Goal: Task Accomplishment & Management: Use online tool/utility

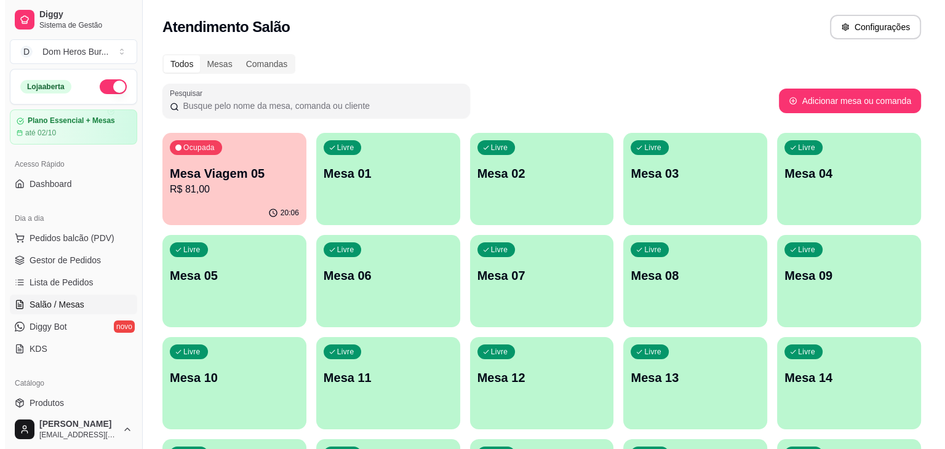
scroll to position [74, 0]
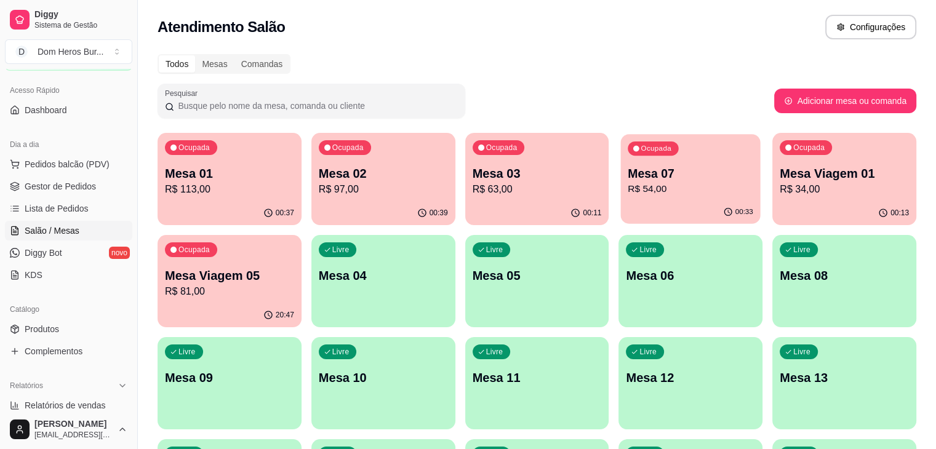
click at [628, 183] on p "R$ 54,00" at bounding box center [691, 189] width 126 height 14
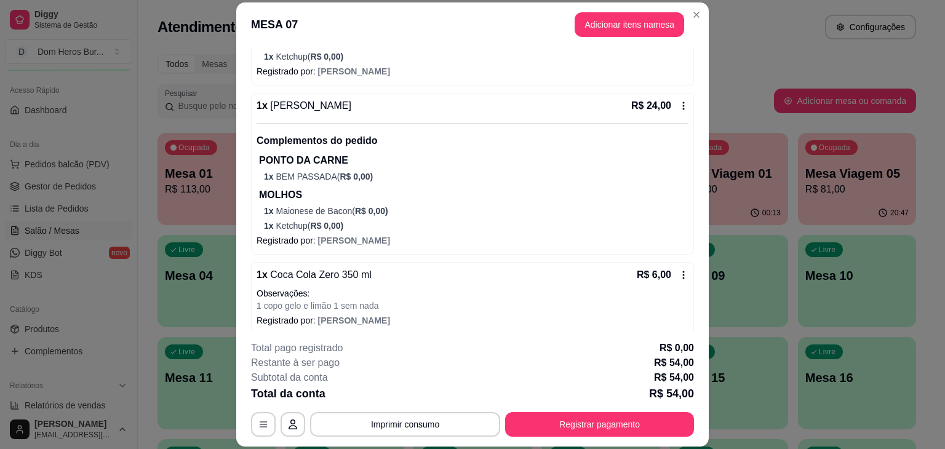
scroll to position [246, 0]
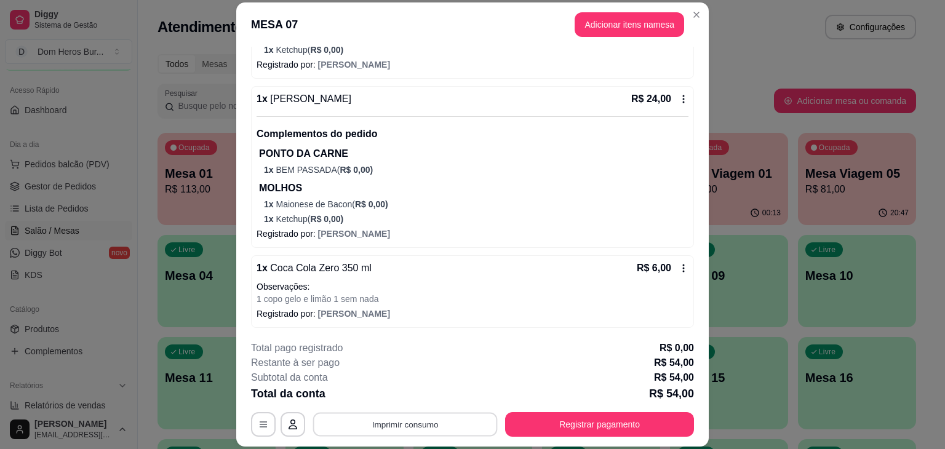
click at [380, 422] on button "Imprimir consumo" at bounding box center [405, 425] width 185 height 24
click at [394, 395] on button "IMPRESSORA" at bounding box center [404, 396] width 89 height 20
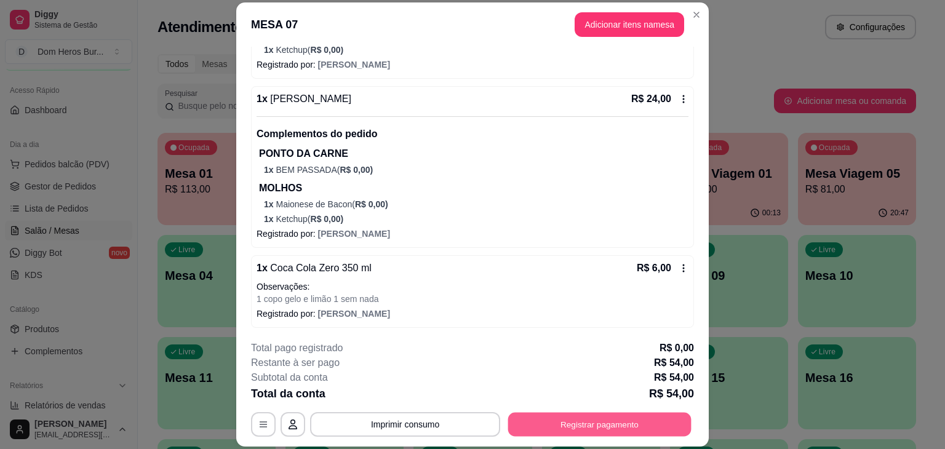
click at [569, 417] on button "Registrar pagamento" at bounding box center [599, 425] width 183 height 24
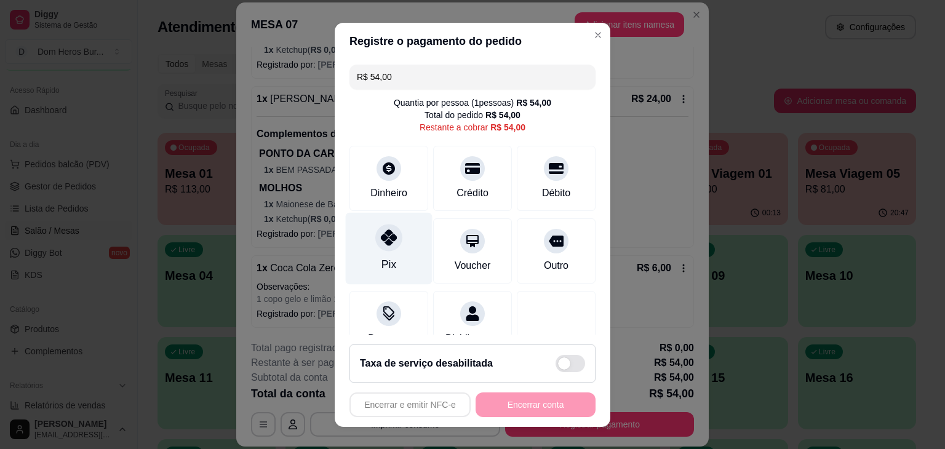
click at [394, 257] on div "Pix" at bounding box center [389, 248] width 87 height 72
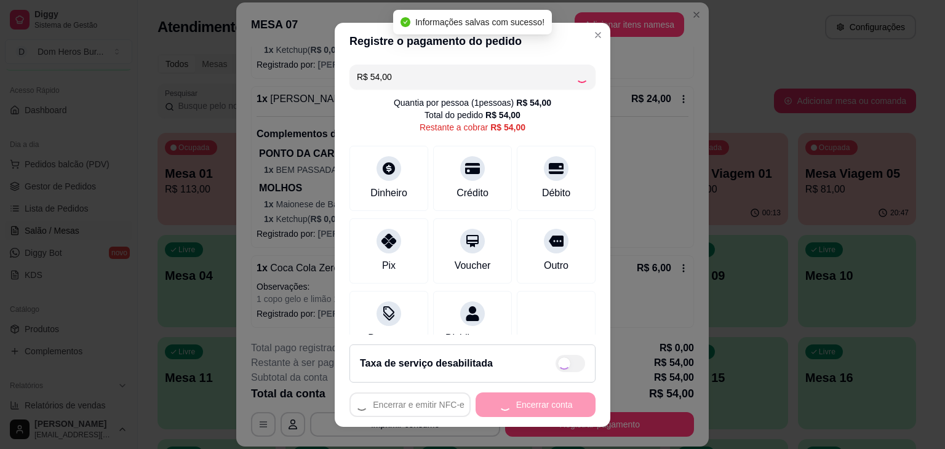
type input "R$ 0,00"
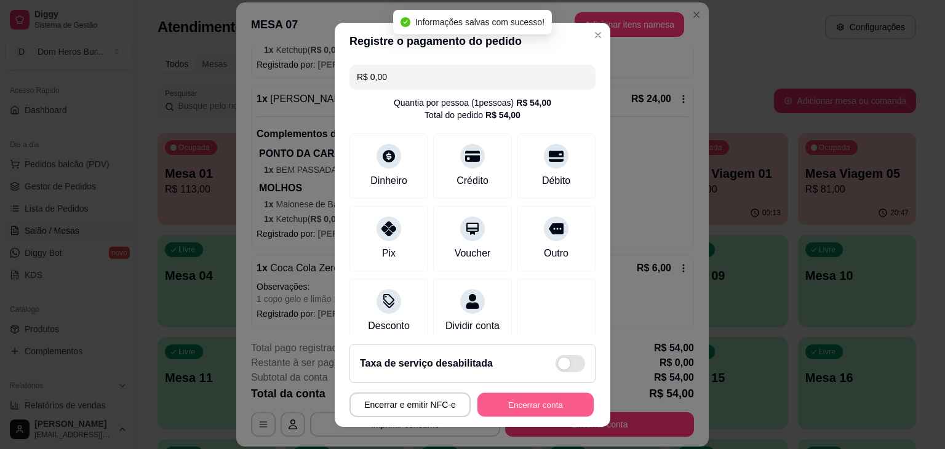
click at [497, 406] on button "Encerrar conta" at bounding box center [535, 405] width 116 height 24
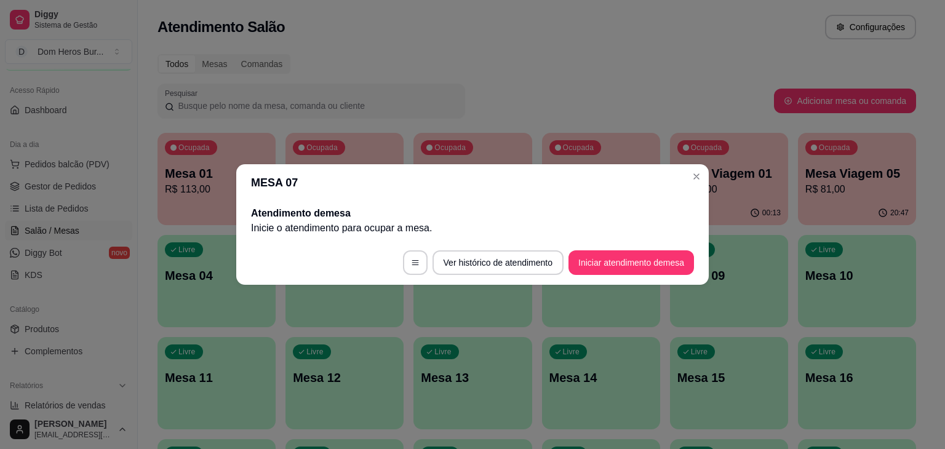
scroll to position [0, 0]
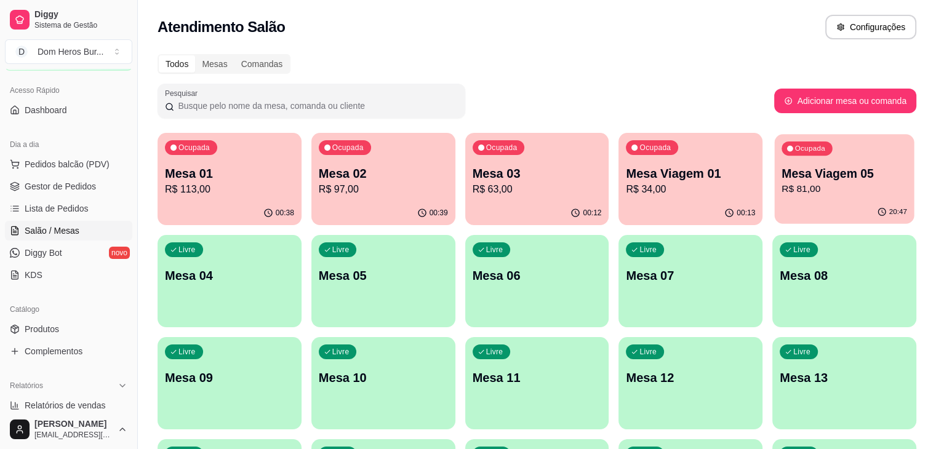
click at [781, 183] on p "R$ 81,00" at bounding box center [844, 189] width 126 height 14
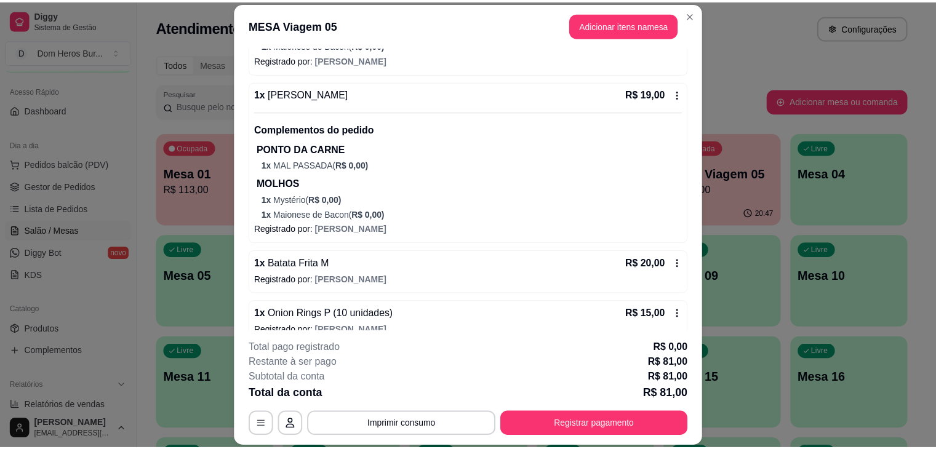
scroll to position [267, 0]
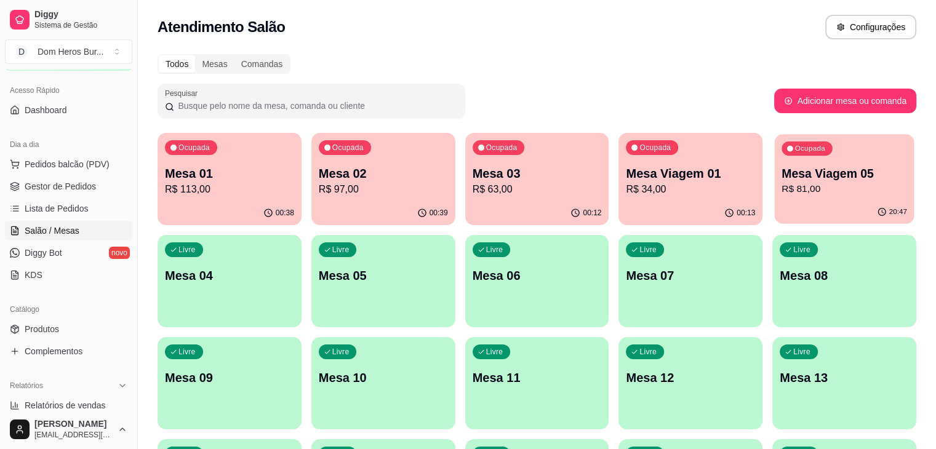
click at [781, 168] on p "Mesa Viagem 05" at bounding box center [844, 174] width 126 height 17
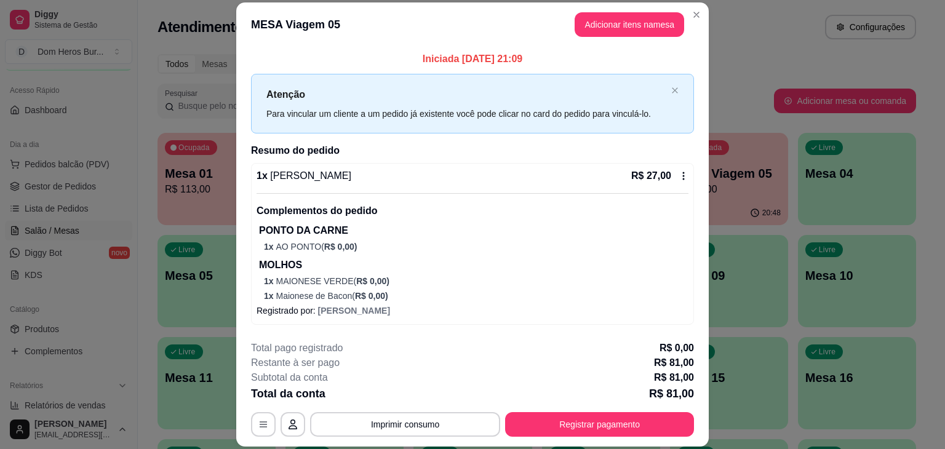
click at [498, 191] on div "1 x Dom Loki R$ 27,00 Complementos do pedido PONTO DA CARNE 1 x AO PONTO ( R$ 0…" at bounding box center [473, 236] width 432 height 134
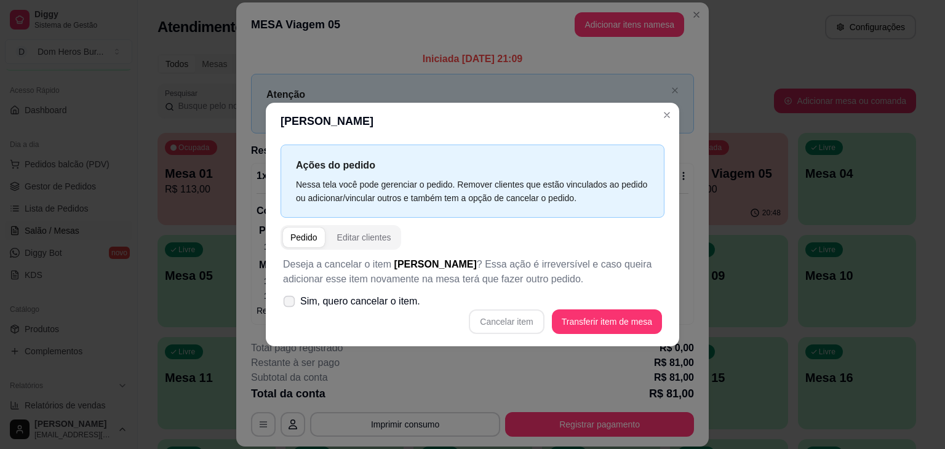
click at [388, 297] on span "Sim, quero cancelar o item." at bounding box center [360, 301] width 120 height 15
click at [290, 304] on input "Sim, quero cancelar o item." at bounding box center [286, 308] width 8 height 8
checkbox input "true"
click at [510, 326] on button "Cancelar item" at bounding box center [506, 322] width 73 height 24
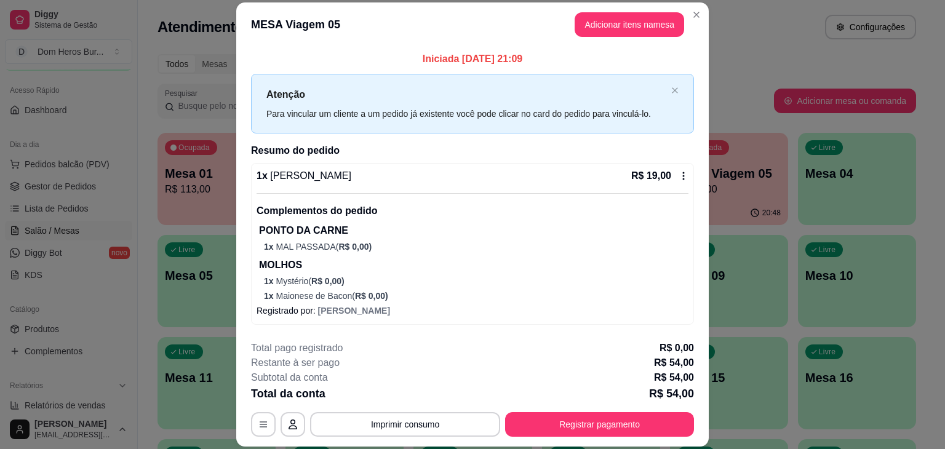
drag, startPoint x: 449, startPoint y: 161, endPoint x: 449, endPoint y: 177, distance: 16.0
click at [449, 177] on div "Iniciada 21/09/2025 às 21:09 Atenção Para vincular um cliente a um pedido já ex…" at bounding box center [472, 333] width 443 height 563
click at [449, 177] on div "1 x Dom Burger R$ 19,00" at bounding box center [473, 176] width 432 height 15
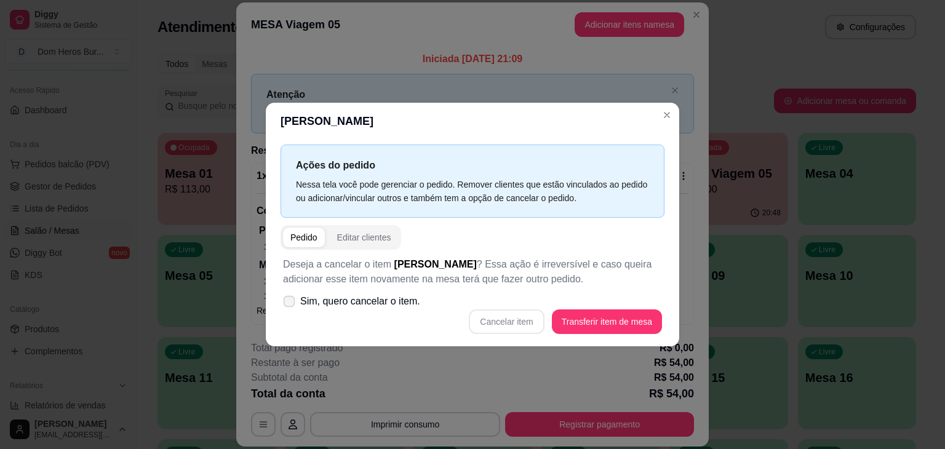
click at [404, 302] on span "Sim, quero cancelar o item." at bounding box center [360, 301] width 120 height 15
click at [290, 304] on input "Sim, quero cancelar o item." at bounding box center [286, 308] width 8 height 8
checkbox input "true"
click at [514, 327] on button "Cancelar item" at bounding box center [506, 322] width 73 height 24
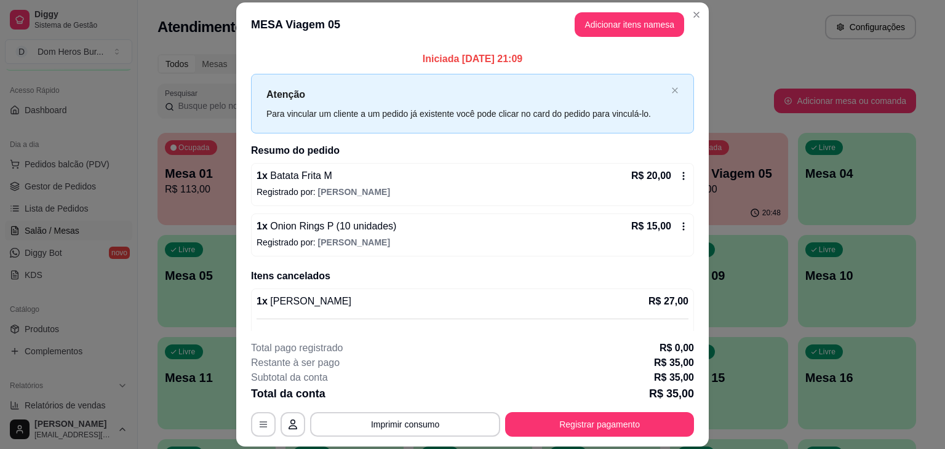
click at [392, 180] on div "1 x Batata Frita M R$ 20,00" at bounding box center [473, 176] width 432 height 15
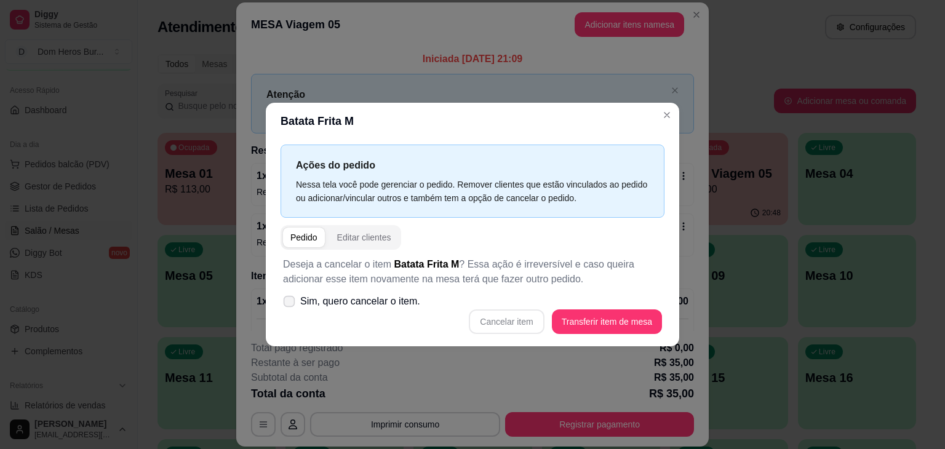
click at [361, 302] on span "Sim, quero cancelar o item." at bounding box center [360, 301] width 120 height 15
click at [290, 304] on input "Sim, quero cancelar o item." at bounding box center [286, 308] width 8 height 8
checkbox input "true"
click at [511, 313] on button "Cancelar item" at bounding box center [506, 322] width 73 height 24
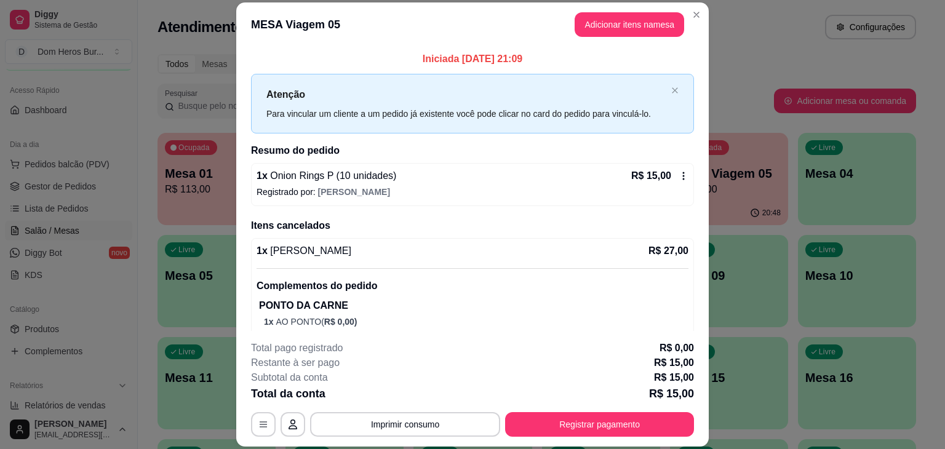
click at [443, 179] on div "1 x Onion Rings P (10 unidades) R$ 15,00" at bounding box center [473, 176] width 432 height 15
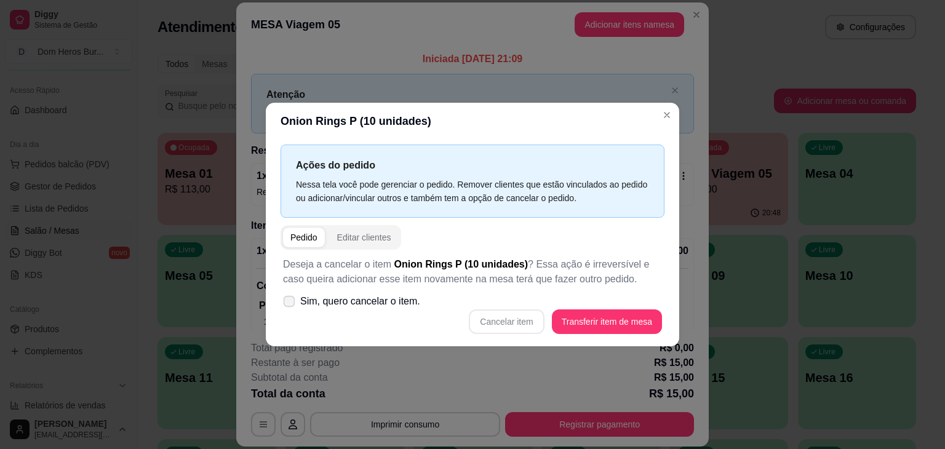
click at [386, 301] on span "Sim, quero cancelar o item." at bounding box center [360, 301] width 120 height 15
click at [290, 304] on input "Sim, quero cancelar o item." at bounding box center [286, 308] width 8 height 8
checkbox input "true"
click at [530, 321] on button "Cancelar item" at bounding box center [506, 322] width 73 height 24
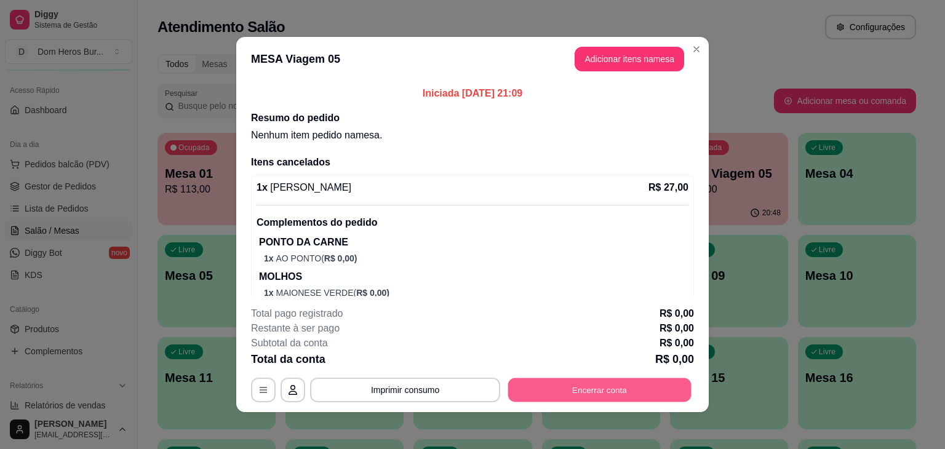
click at [527, 394] on button "Encerrar conta" at bounding box center [599, 390] width 183 height 24
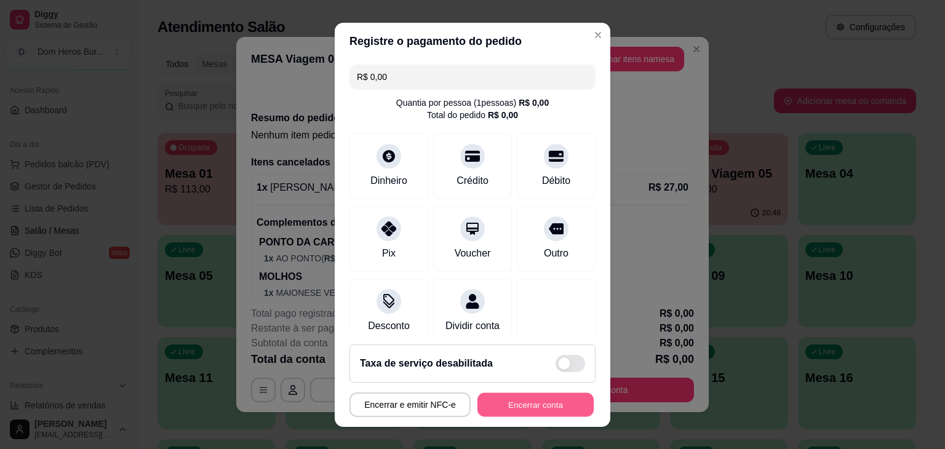
click at [501, 407] on button "Encerrar conta" at bounding box center [535, 405] width 116 height 24
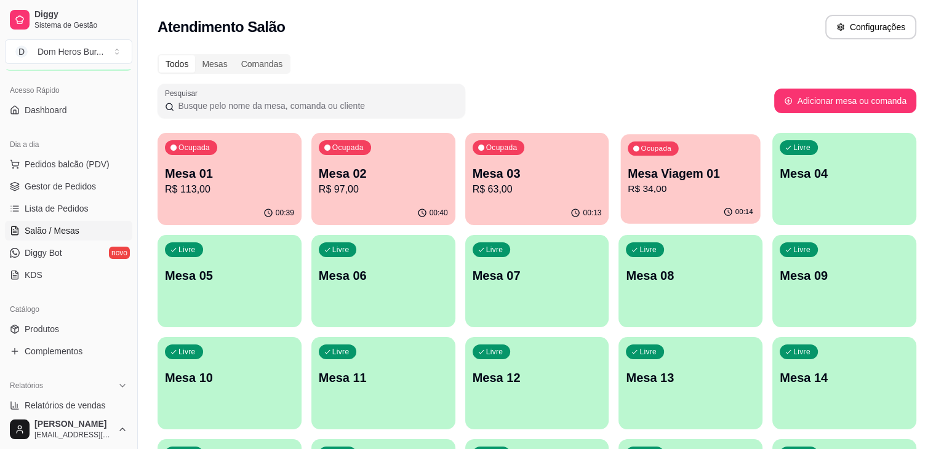
click at [628, 193] on p "R$ 34,00" at bounding box center [691, 189] width 126 height 14
click at [475, 198] on div "Ocupada Mesa 03 R$ 63,00" at bounding box center [537, 167] width 140 height 66
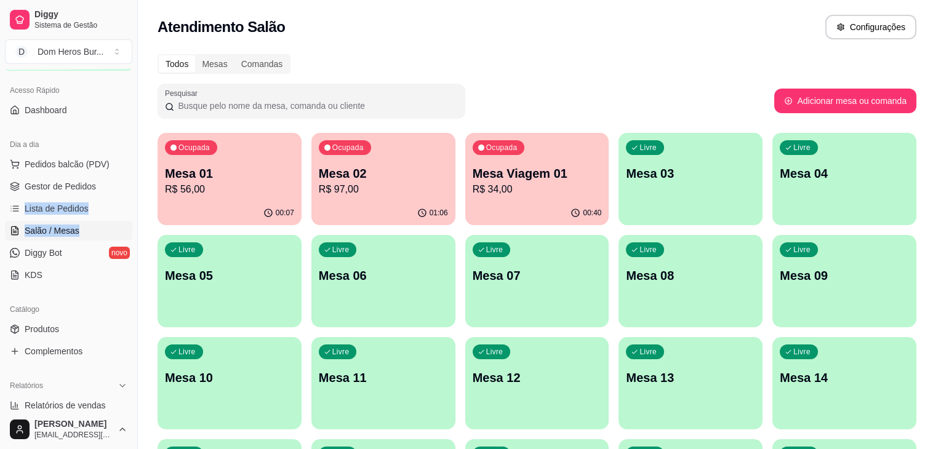
drag, startPoint x: 126, startPoint y: 191, endPoint x: 119, endPoint y: 225, distance: 34.4
click at [119, 225] on div "Dia a dia Pedidos balcão (PDV) Gestor de Pedidos Lista de Pedidos Salão / Mesas…" at bounding box center [68, 210] width 137 height 160
click at [479, 176] on p "Mesa Viagem 01" at bounding box center [537, 174] width 126 height 17
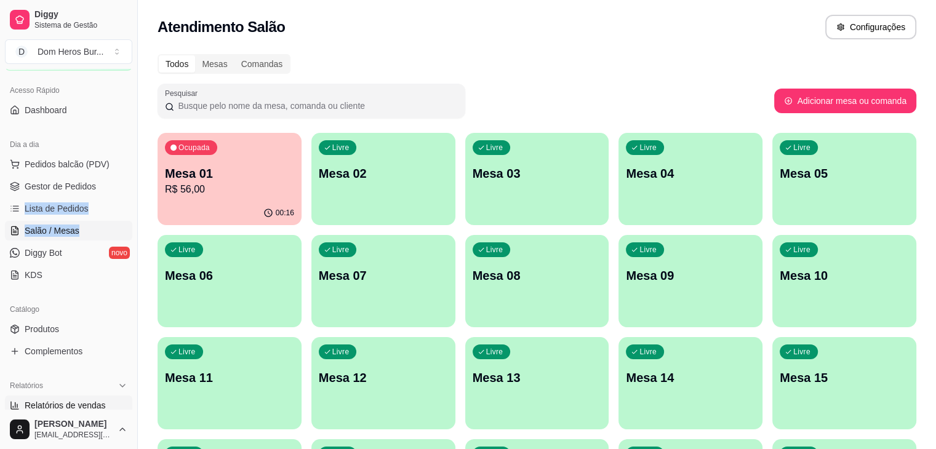
click at [97, 404] on span "Relatórios de vendas" at bounding box center [65, 405] width 81 height 12
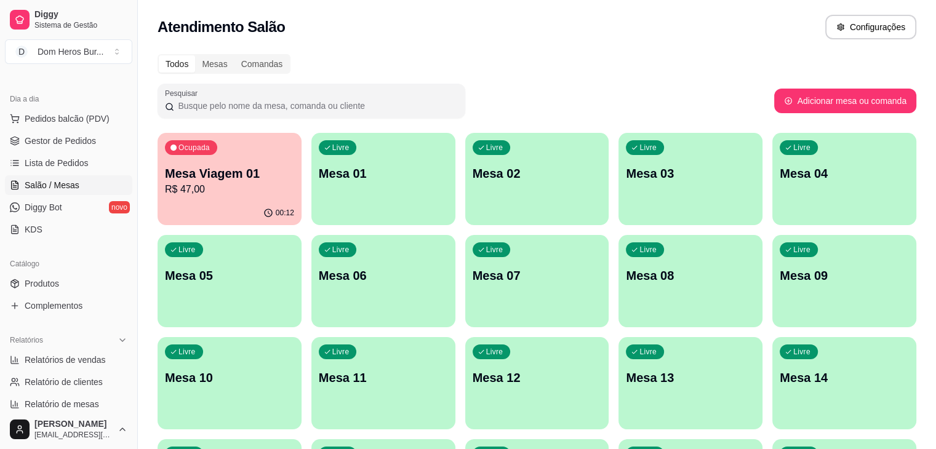
scroll to position [183, 0]
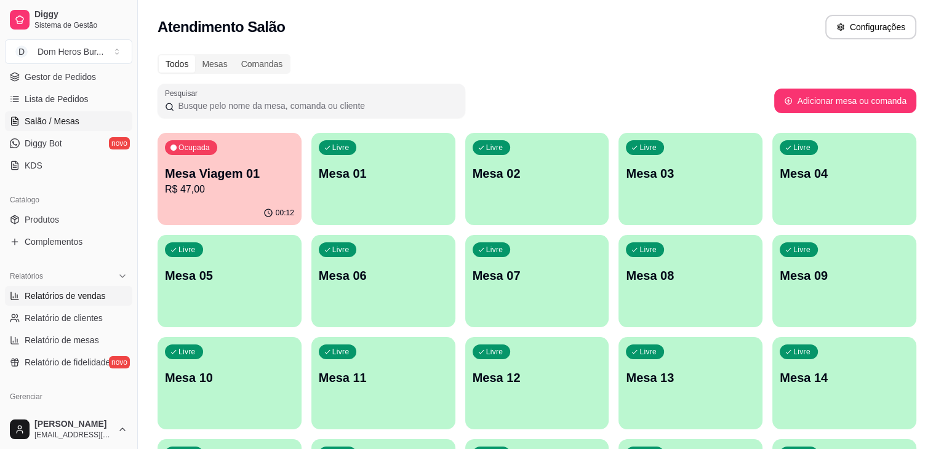
click at [117, 294] on link "Relatórios de vendas" at bounding box center [68, 296] width 127 height 20
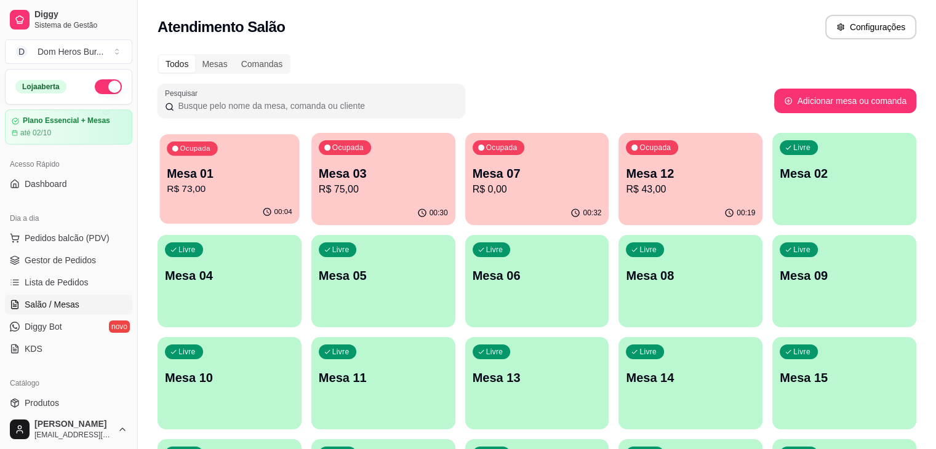
click at [231, 182] on p "R$ 73,00" at bounding box center [230, 189] width 126 height 14
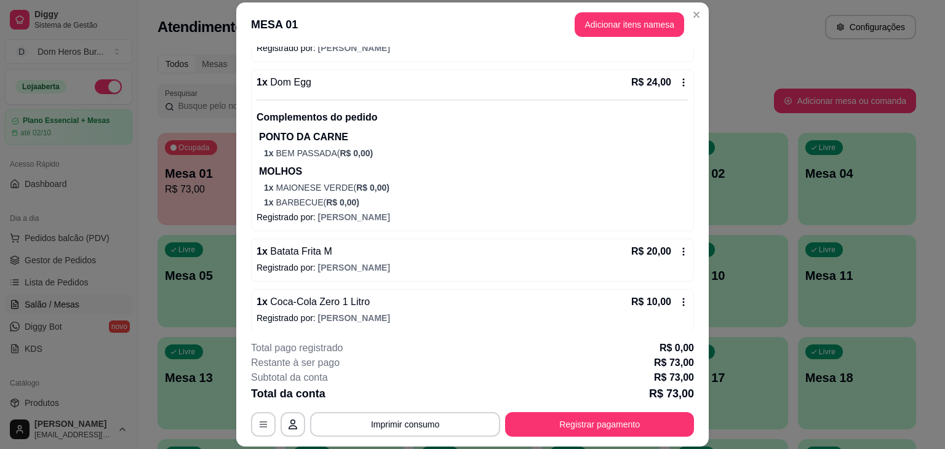
scroll to position [316, 0]
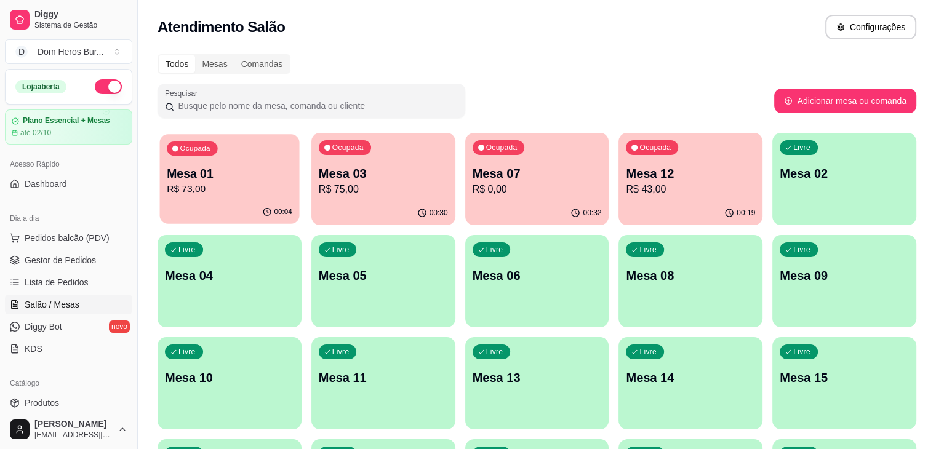
click at [244, 185] on p "R$ 73,00" at bounding box center [230, 189] width 126 height 14
click at [357, 143] on div "Ocupada Mesa 03 R$ 75,00" at bounding box center [383, 167] width 140 height 66
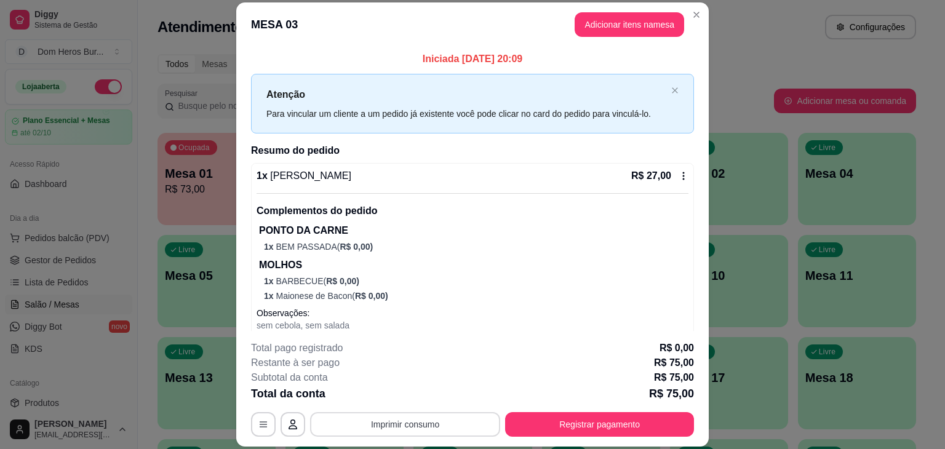
click at [381, 431] on button "Imprimir consumo" at bounding box center [405, 424] width 190 height 25
click at [375, 394] on button "IMPRESSORA" at bounding box center [404, 395] width 86 height 19
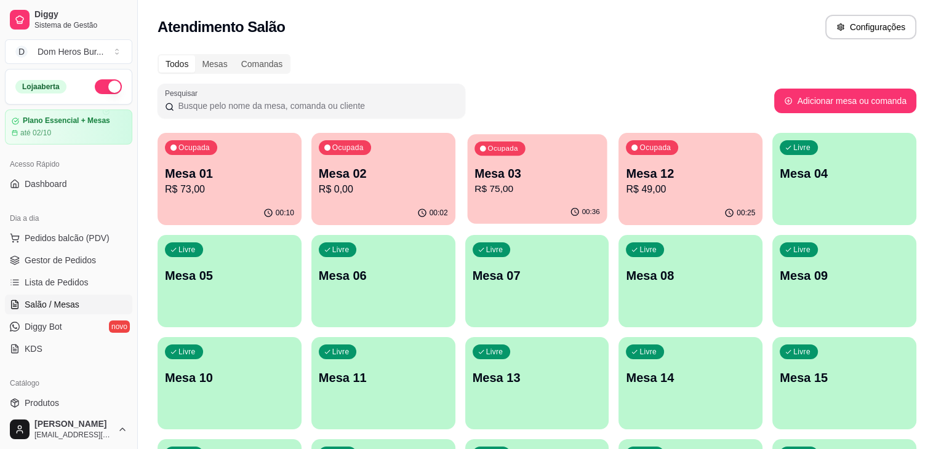
click at [480, 177] on p "Mesa 03" at bounding box center [537, 174] width 126 height 17
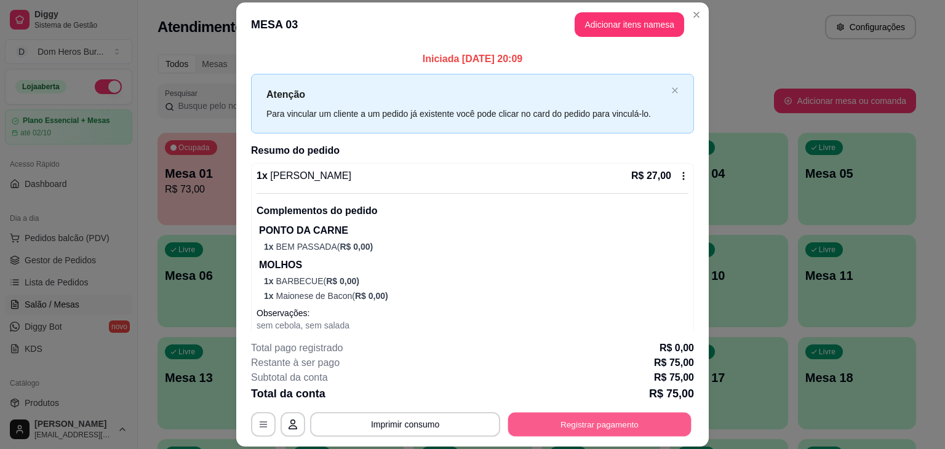
click at [571, 423] on button "Registrar pagamento" at bounding box center [599, 425] width 183 height 24
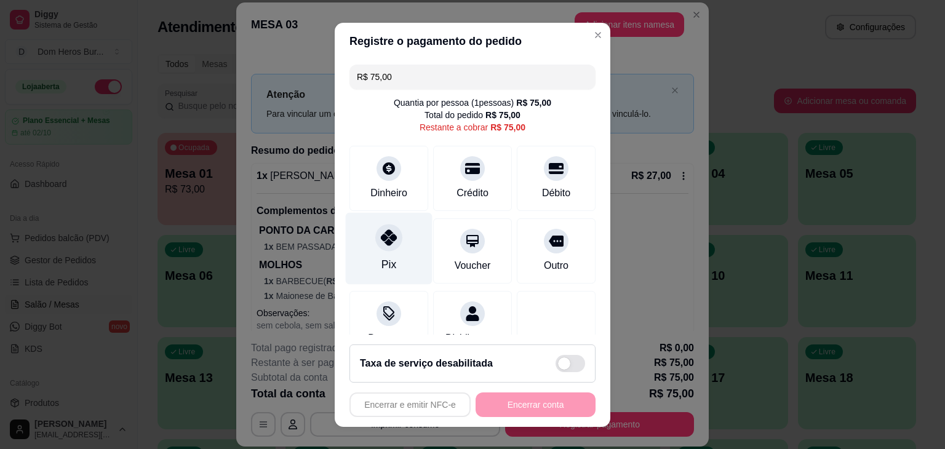
click at [400, 237] on div "Pix" at bounding box center [389, 248] width 87 height 72
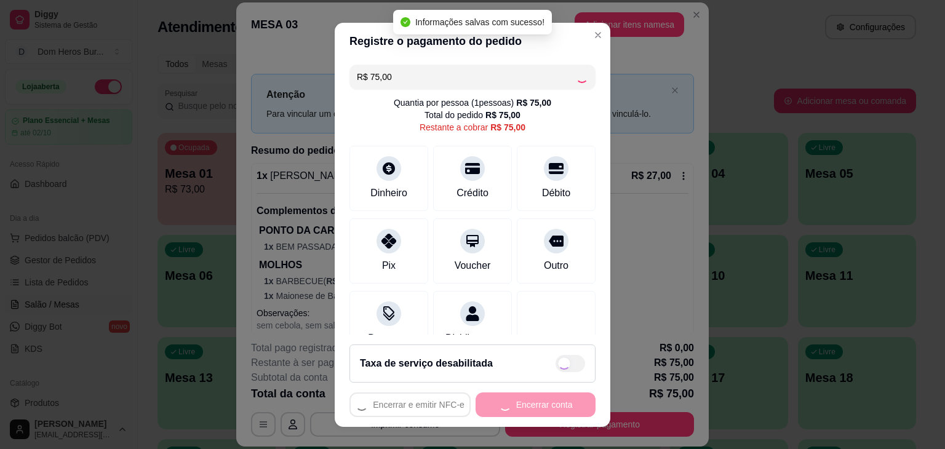
type input "R$ 0,00"
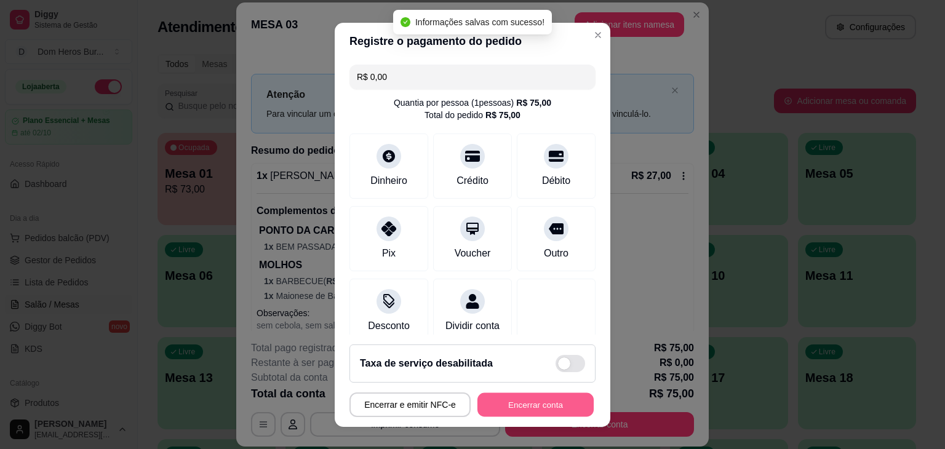
click at [517, 410] on button "Encerrar conta" at bounding box center [535, 405] width 116 height 24
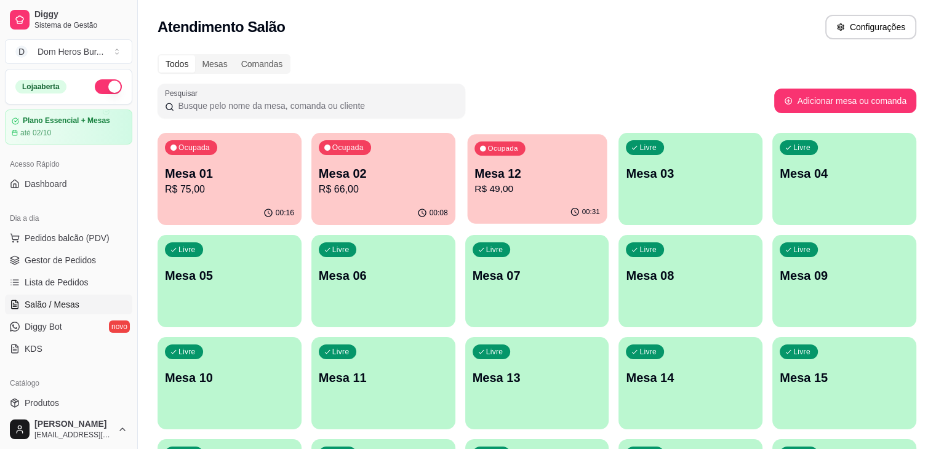
click at [474, 183] on p "R$ 49,00" at bounding box center [537, 189] width 126 height 14
click at [262, 169] on p "Mesa 01" at bounding box center [230, 174] width 126 height 17
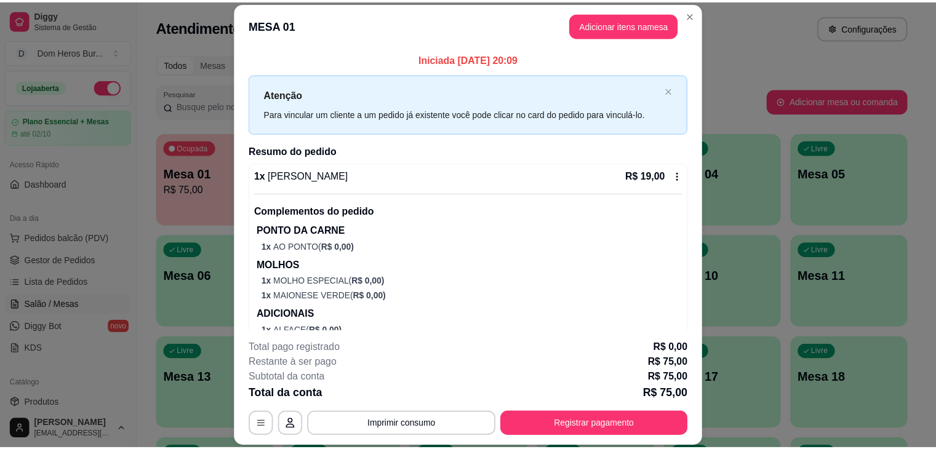
scroll to position [386, 0]
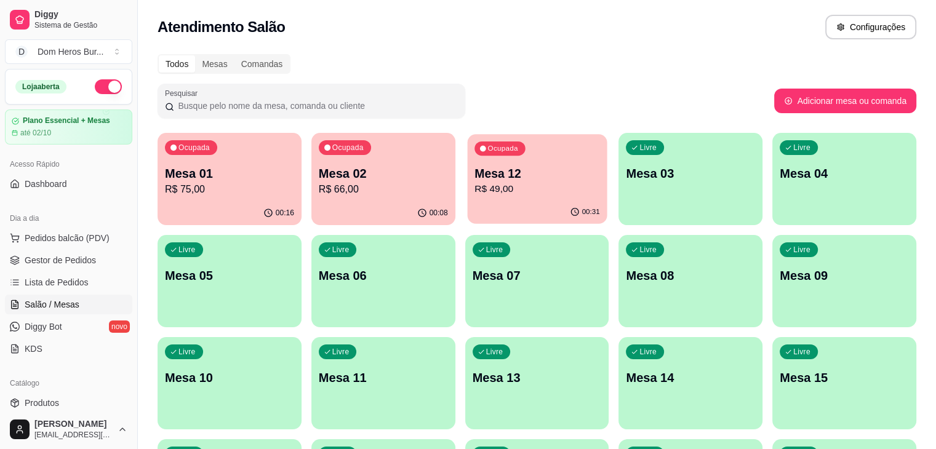
click at [474, 185] on p "R$ 49,00" at bounding box center [537, 189] width 126 height 14
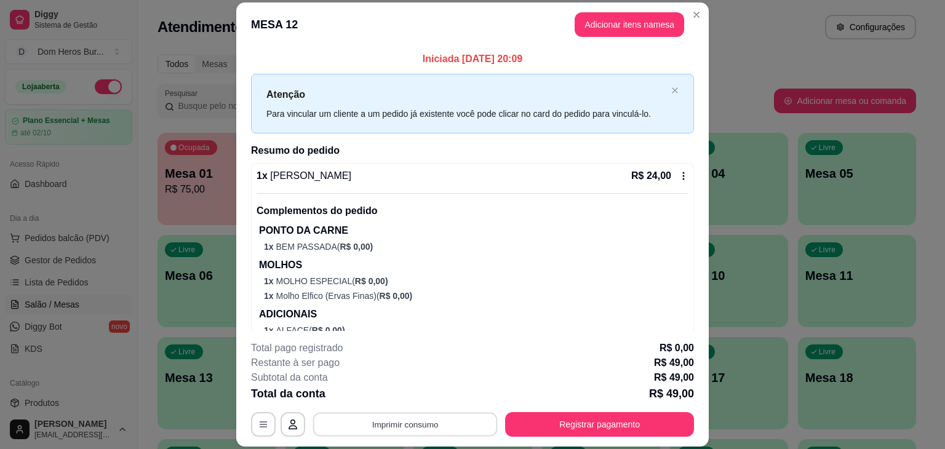
click at [428, 426] on button "Imprimir consumo" at bounding box center [405, 425] width 185 height 24
click at [406, 391] on button "IMPRESSORA" at bounding box center [404, 395] width 86 height 19
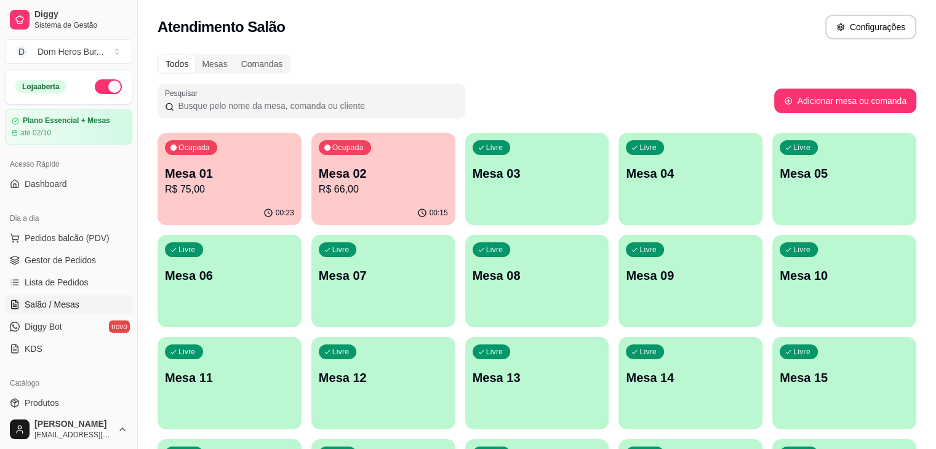
click at [569, 13] on div "Atendimento Salão Configurações" at bounding box center [537, 23] width 798 height 47
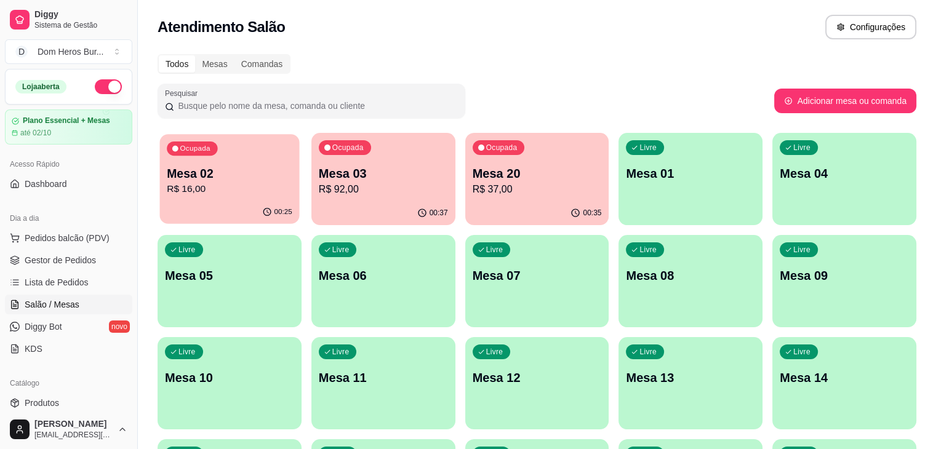
click at [239, 194] on p "R$ 16,00" at bounding box center [230, 189] width 126 height 14
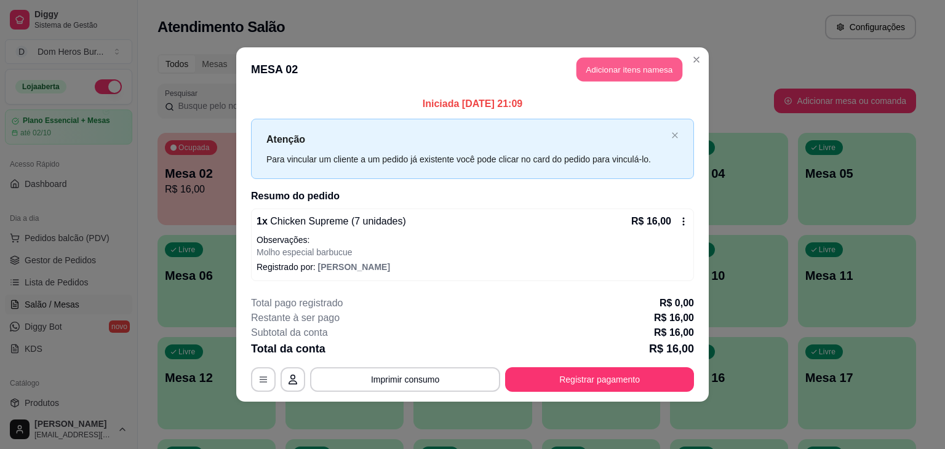
click at [589, 71] on button "Adicionar itens na mesa" at bounding box center [630, 70] width 106 height 24
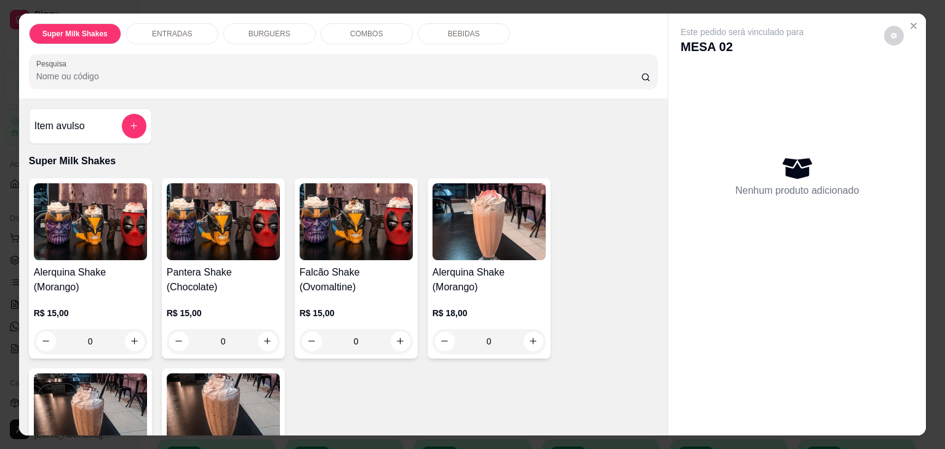
click at [458, 29] on p "BEBIDAS" at bounding box center [464, 34] width 32 height 10
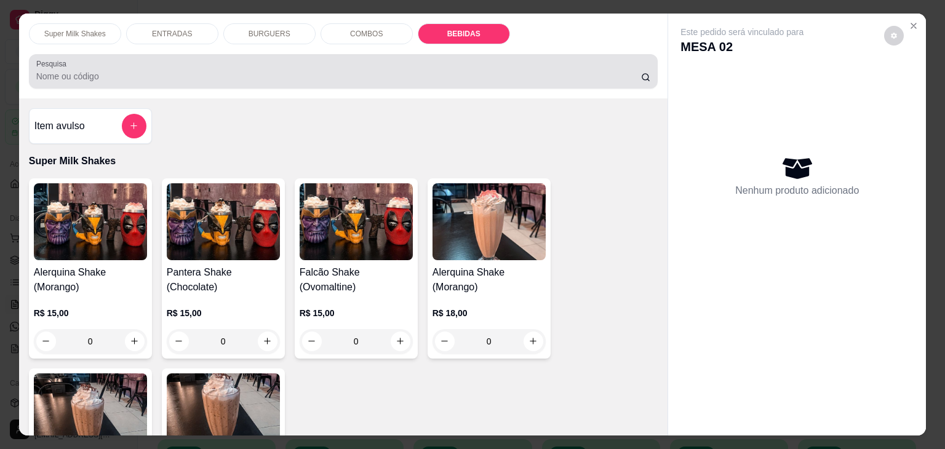
scroll to position [30, 0]
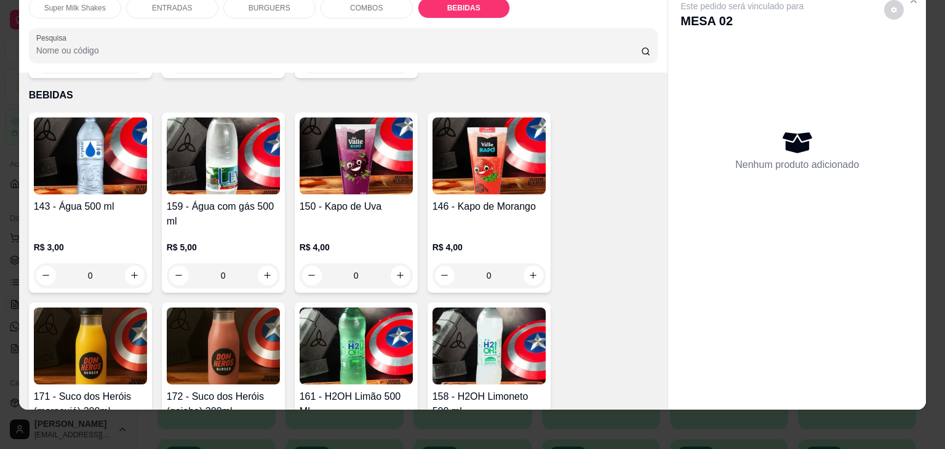
drag, startPoint x: 660, startPoint y: 356, endPoint x: 647, endPoint y: 335, distance: 23.7
click at [647, 335] on div "Item avulso Super Milk Shakes Alerquina Shake (Morango) R$ 15,00 0 Pantera Shak…" at bounding box center [343, 241] width 649 height 337
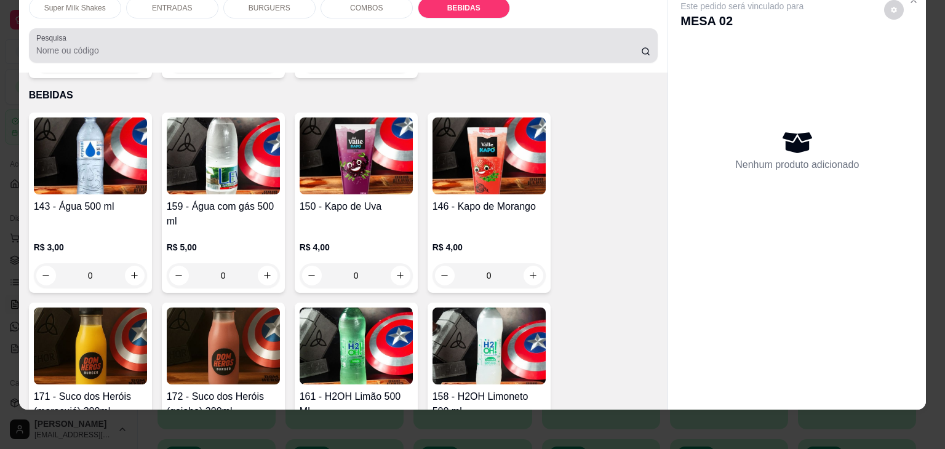
click at [357, 33] on div at bounding box center [343, 45] width 615 height 25
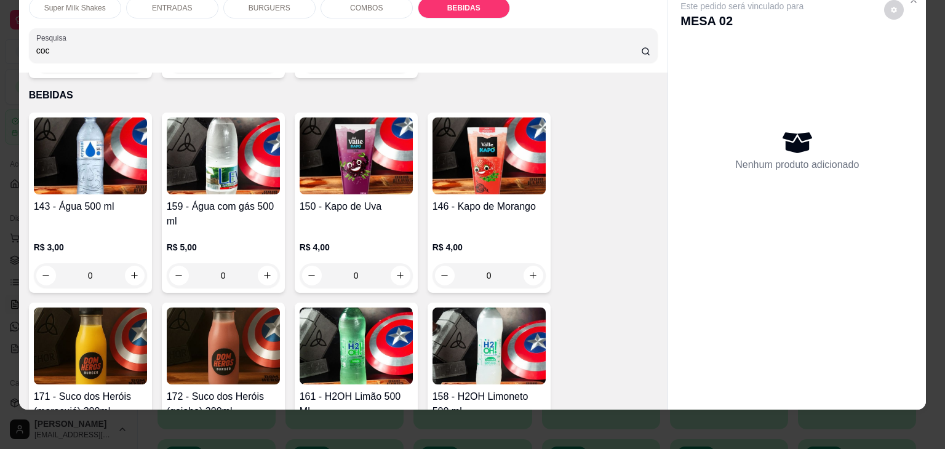
scroll to position [2752, 0]
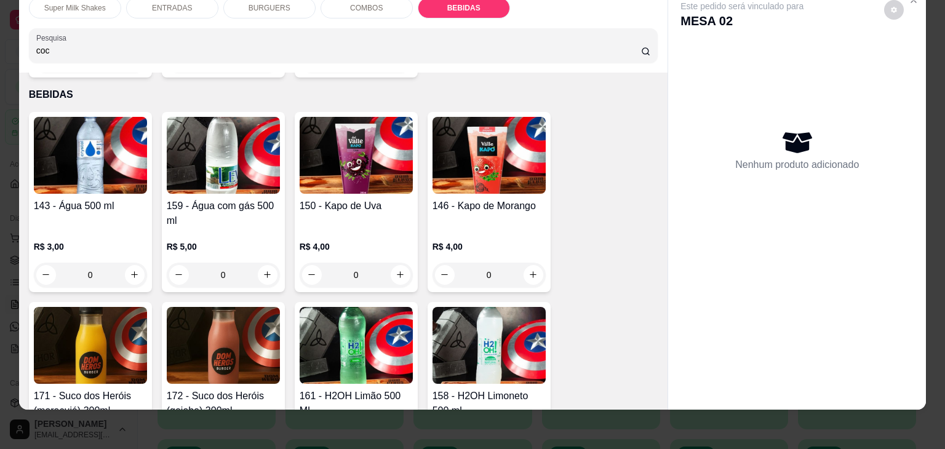
type input "coc"
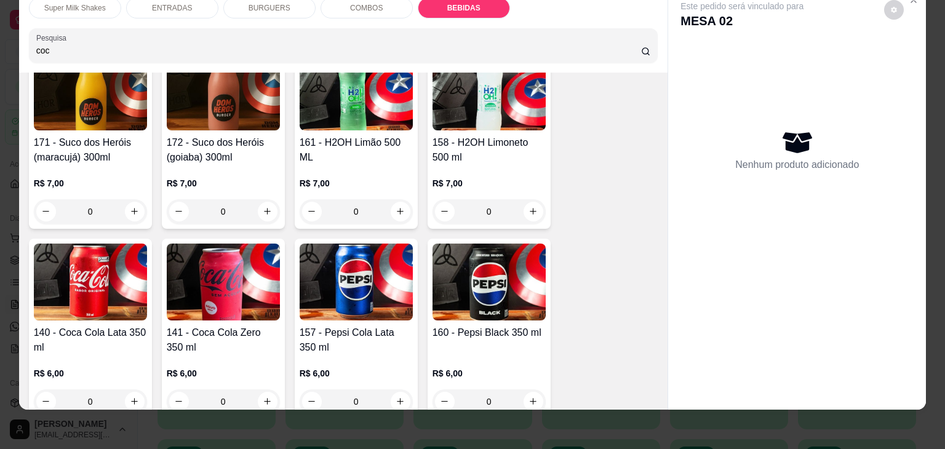
scroll to position [3116, 0]
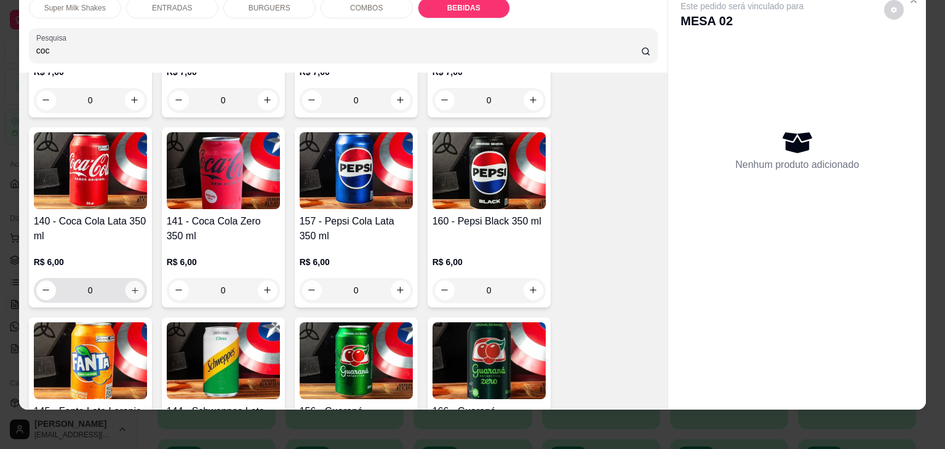
click at [130, 286] on icon "increase-product-quantity" at bounding box center [134, 290] width 9 height 9
type input "1"
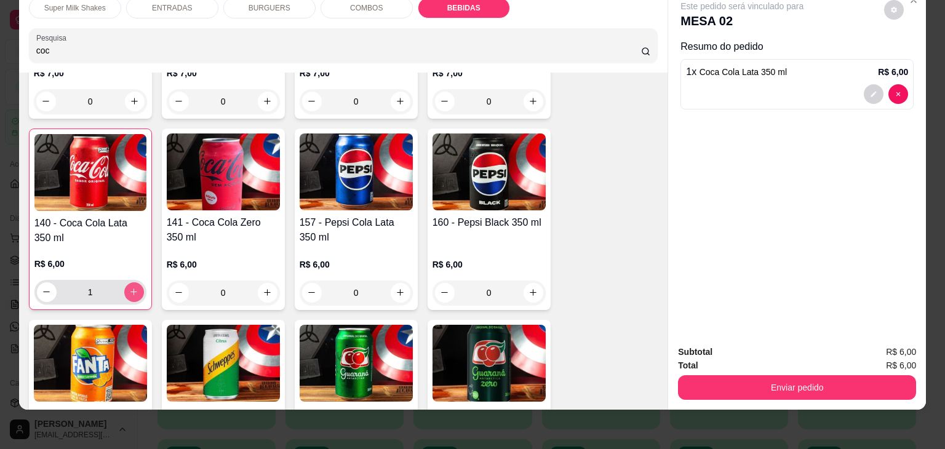
scroll to position [3118, 0]
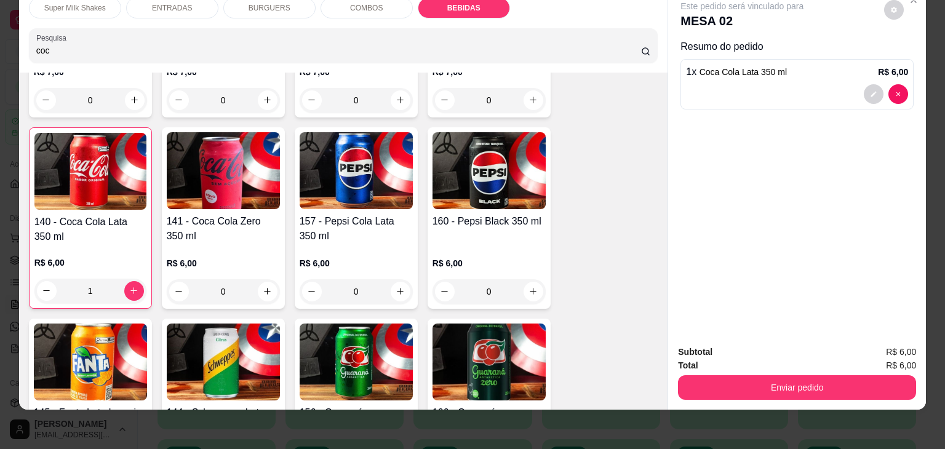
click at [808, 198] on div "Este pedido será vinculado para MESA 02 Resumo do pedido 1 x Coca Cola Lata 350…" at bounding box center [797, 162] width 258 height 348
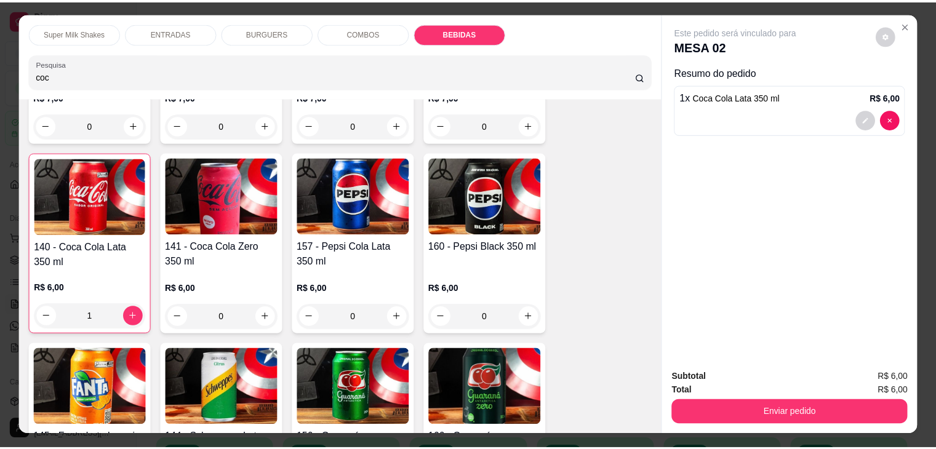
scroll to position [0, 0]
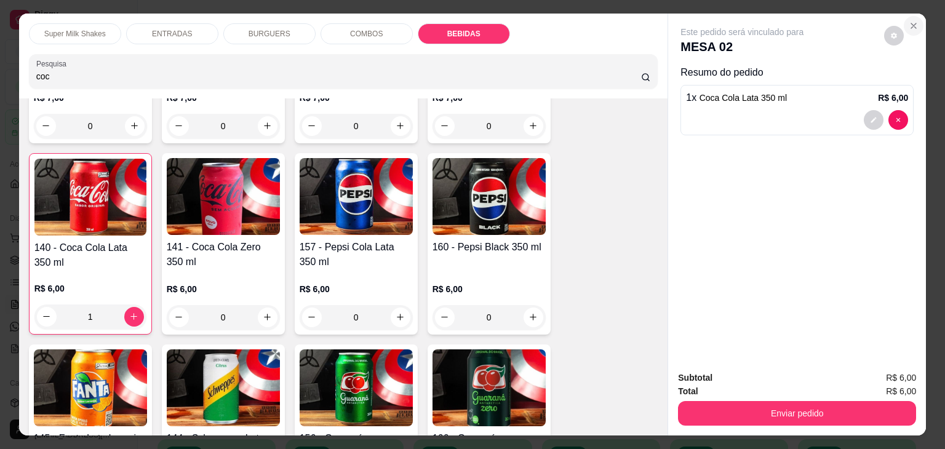
click at [909, 23] on icon "Close" at bounding box center [914, 26] width 10 height 10
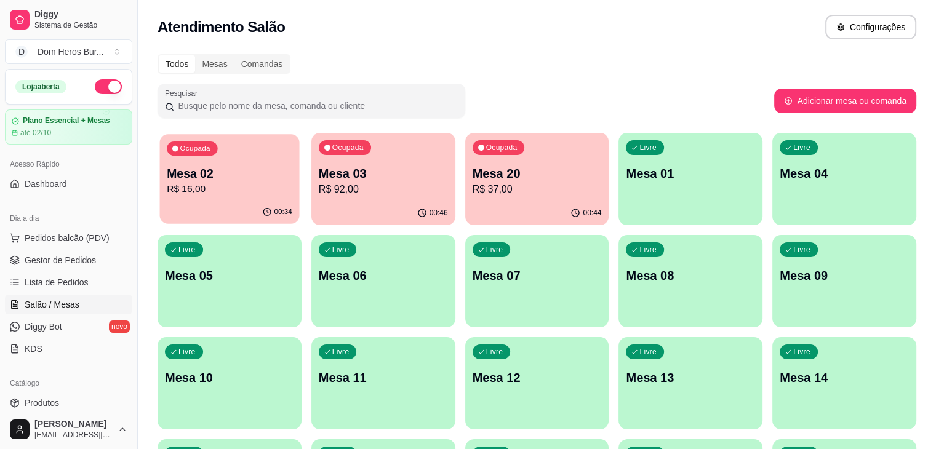
click at [212, 209] on div "00:34" at bounding box center [230, 212] width 140 height 23
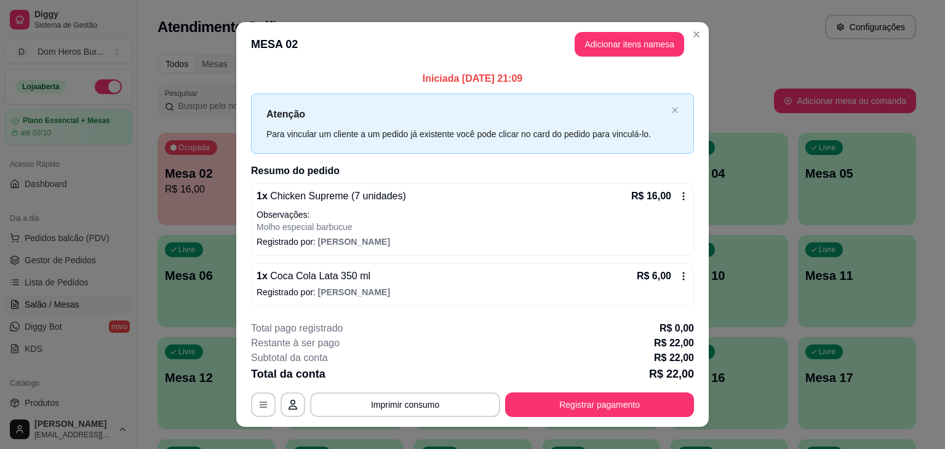
click at [455, 370] on div "Total da conta R$ 22,00" at bounding box center [472, 373] width 443 height 17
